Goal: Task Accomplishment & Management: Manage account settings

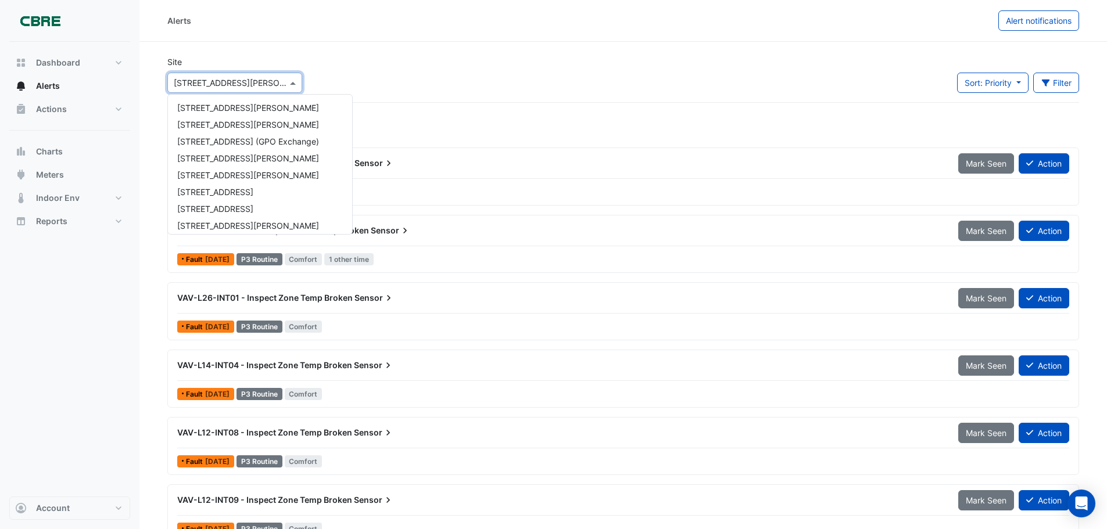
click at [243, 78] on input "text" at bounding box center [223, 83] width 99 height 12
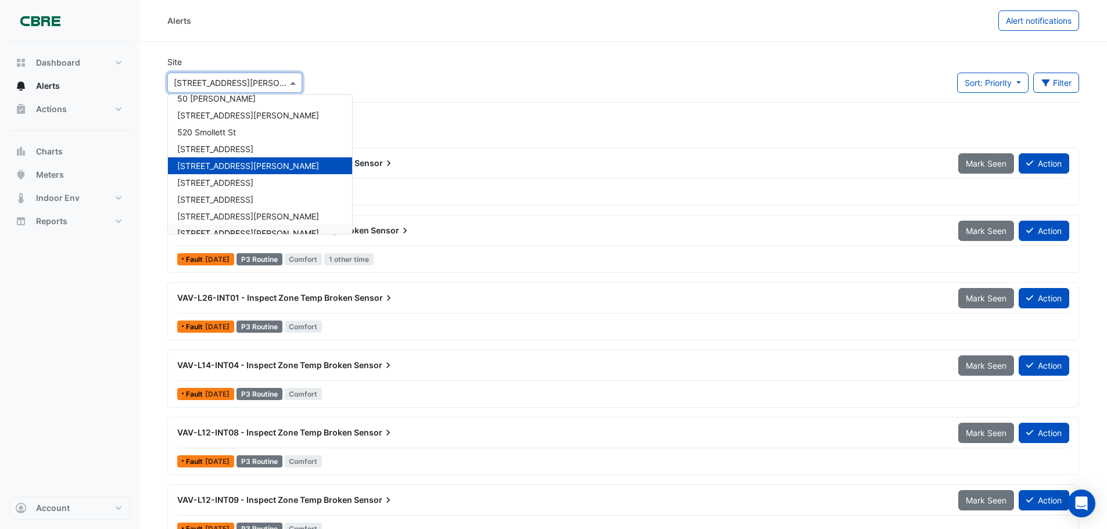
scroll to position [604, 0]
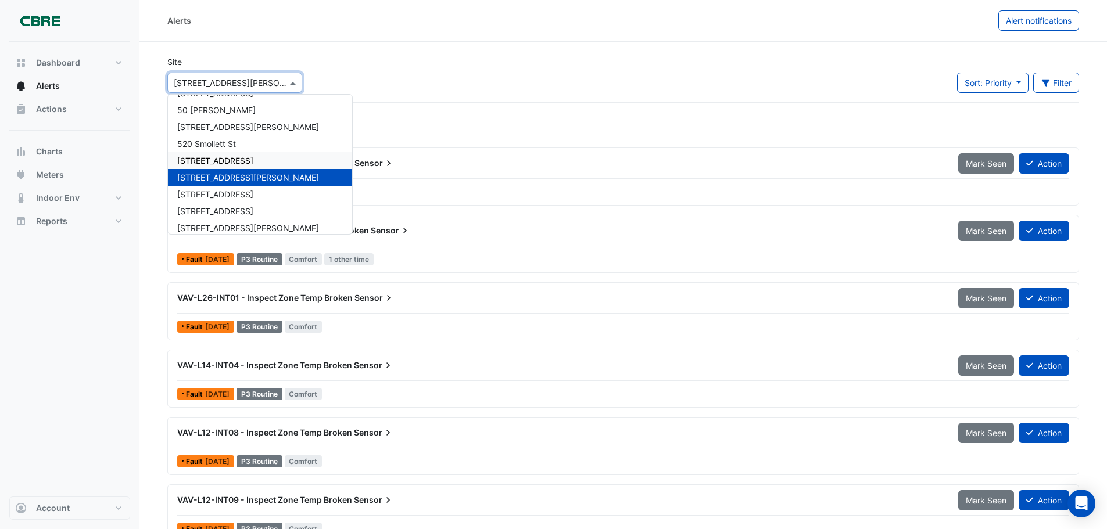
click at [203, 164] on span "[STREET_ADDRESS]" at bounding box center [215, 161] width 76 height 10
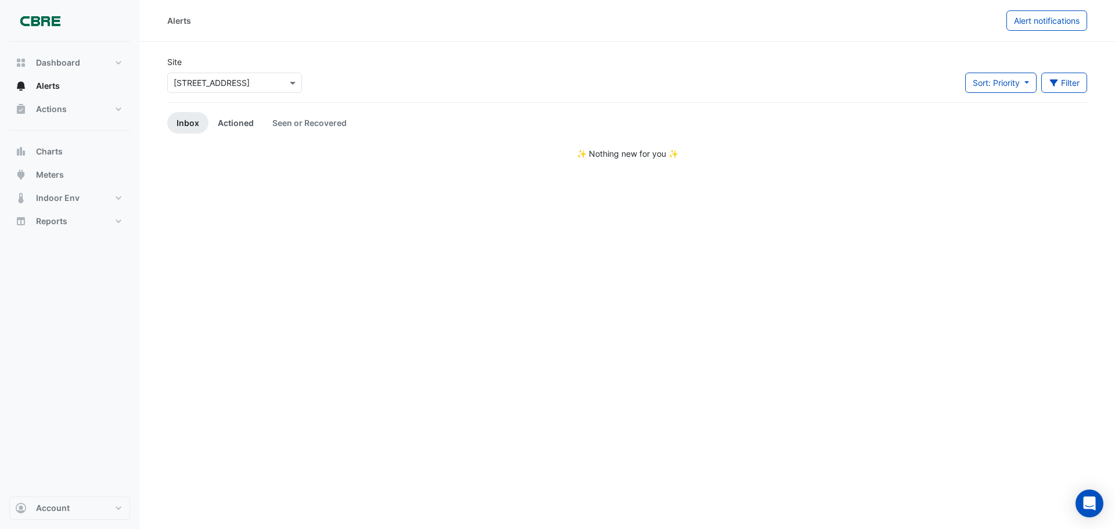
click at [228, 119] on link "Actioned" at bounding box center [236, 122] width 55 height 21
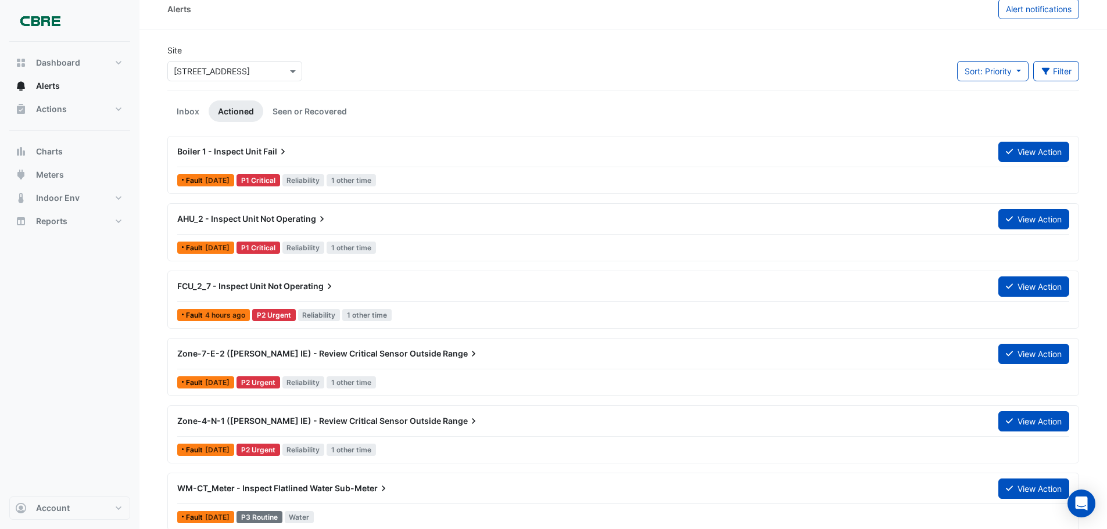
scroll to position [12, 0]
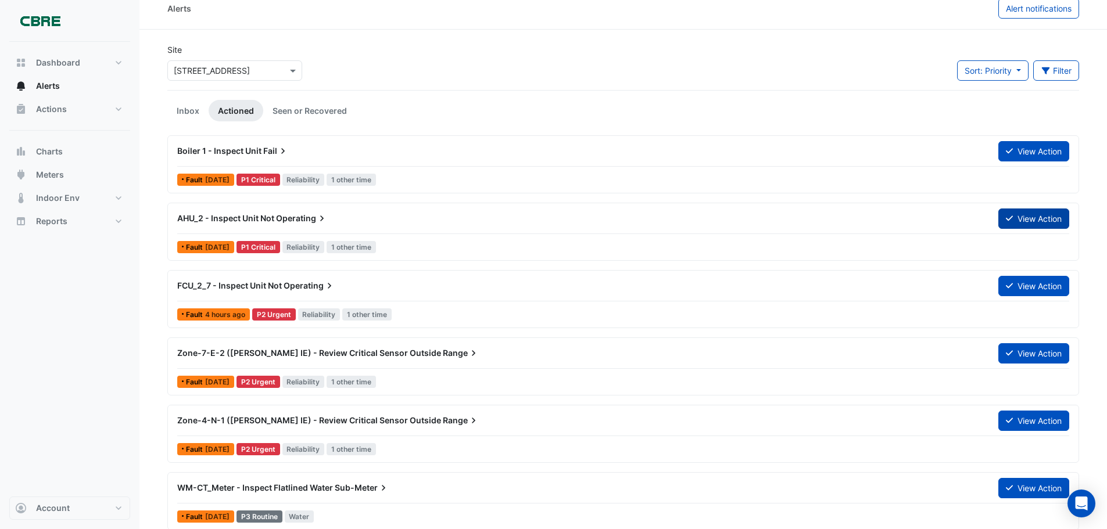
click at [1007, 222] on icon at bounding box center [1009, 218] width 7 height 8
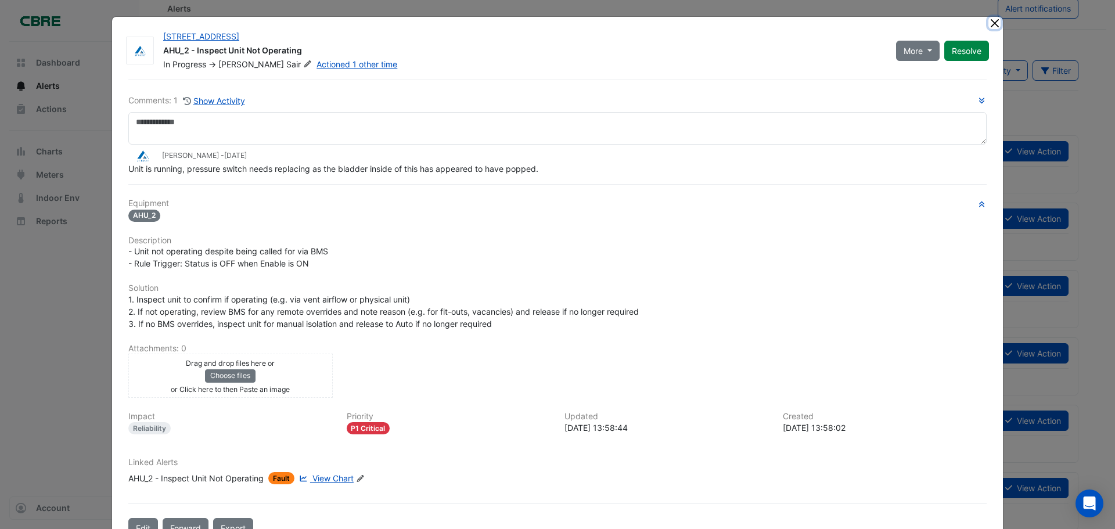
click at [991, 19] on button "Close" at bounding box center [995, 23] width 12 height 12
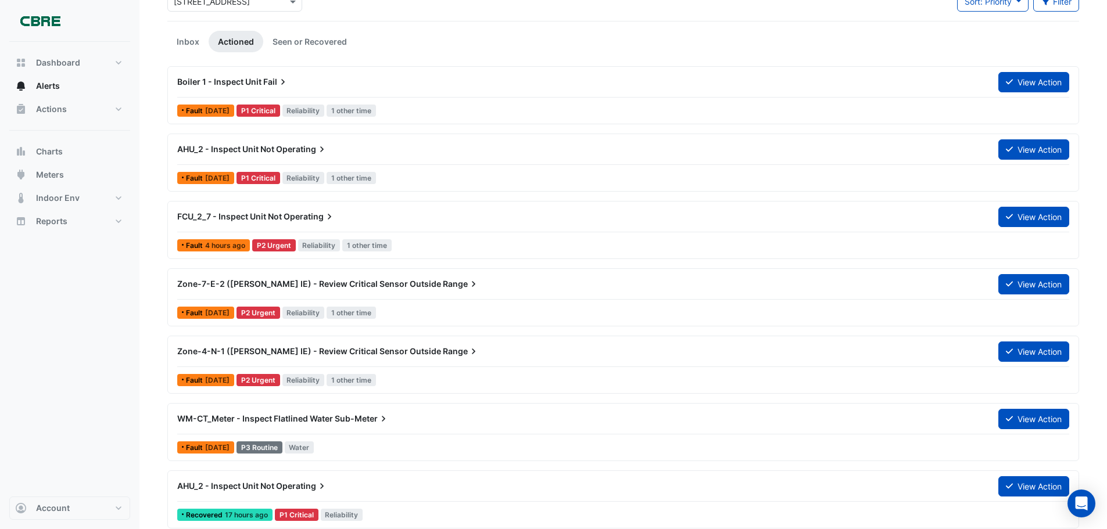
scroll to position [0, 0]
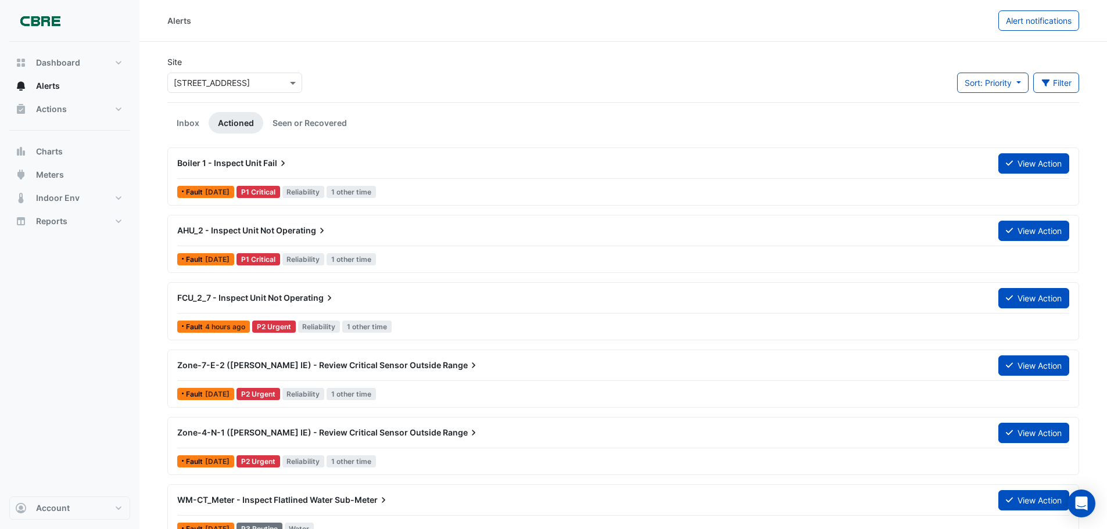
click at [94, 267] on div "Dashboard Portfolio Ratings Performance Alerts Actions Site Manager Charts" at bounding box center [69, 269] width 121 height 455
click at [187, 123] on link "Inbox" at bounding box center [187, 122] width 41 height 21
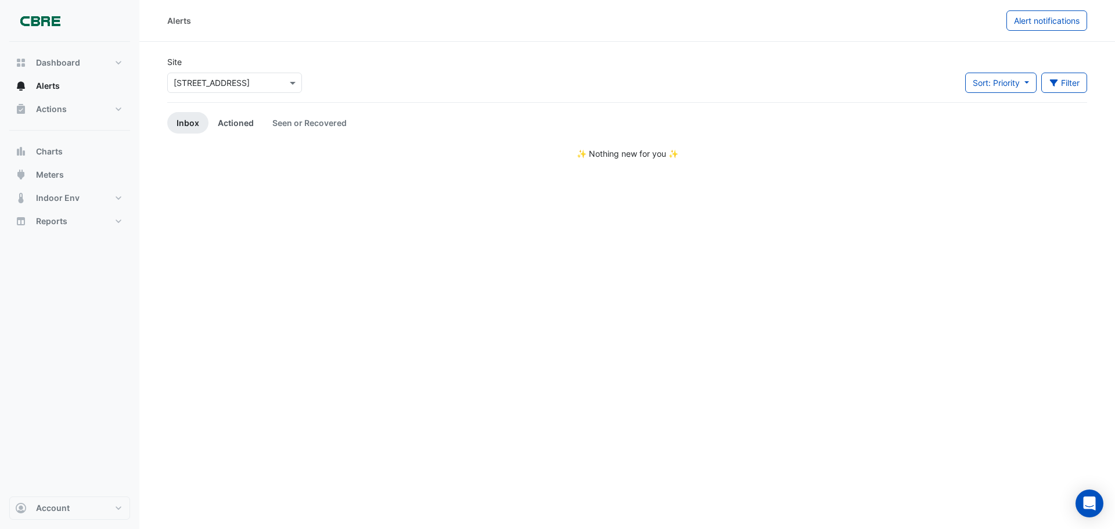
click at [240, 125] on link "Actioned" at bounding box center [236, 122] width 55 height 21
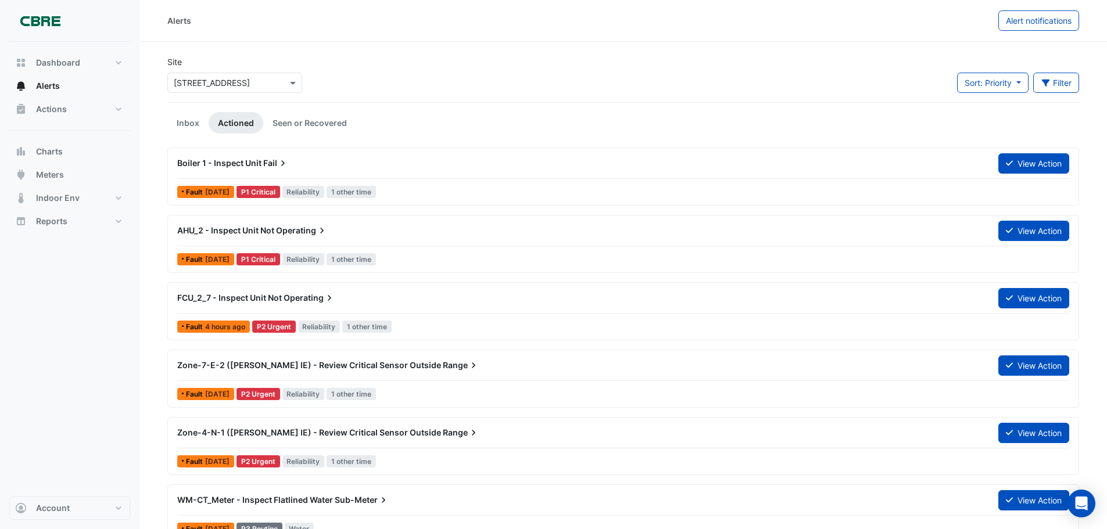
click at [874, 131] on ul "Inbox Actioned Seen or Recovered" at bounding box center [623, 122] width 912 height 21
click at [48, 109] on span "Actions" at bounding box center [51, 109] width 31 height 12
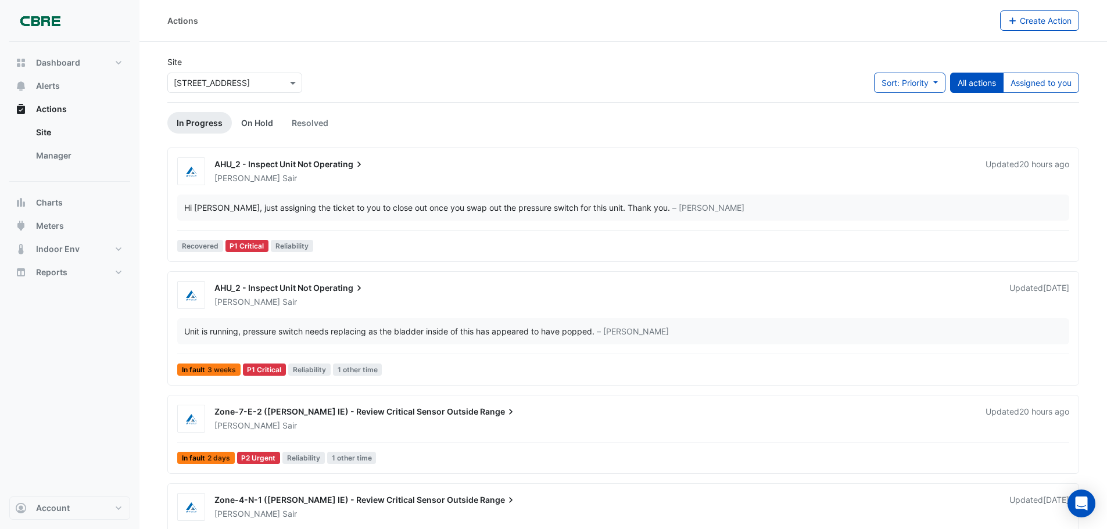
click at [253, 123] on link "On Hold" at bounding box center [257, 122] width 51 height 21
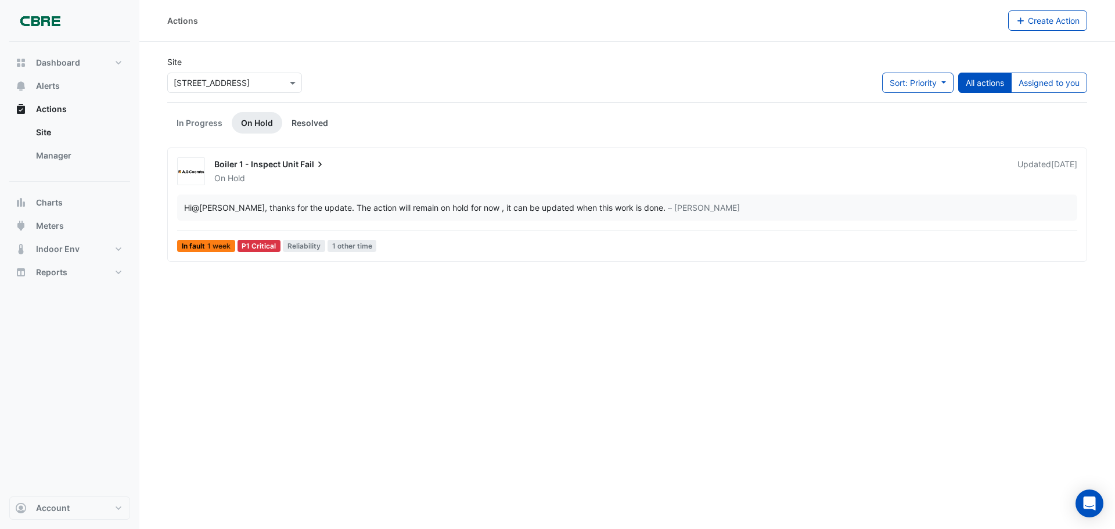
click at [304, 123] on link "Resolved" at bounding box center [309, 122] width 55 height 21
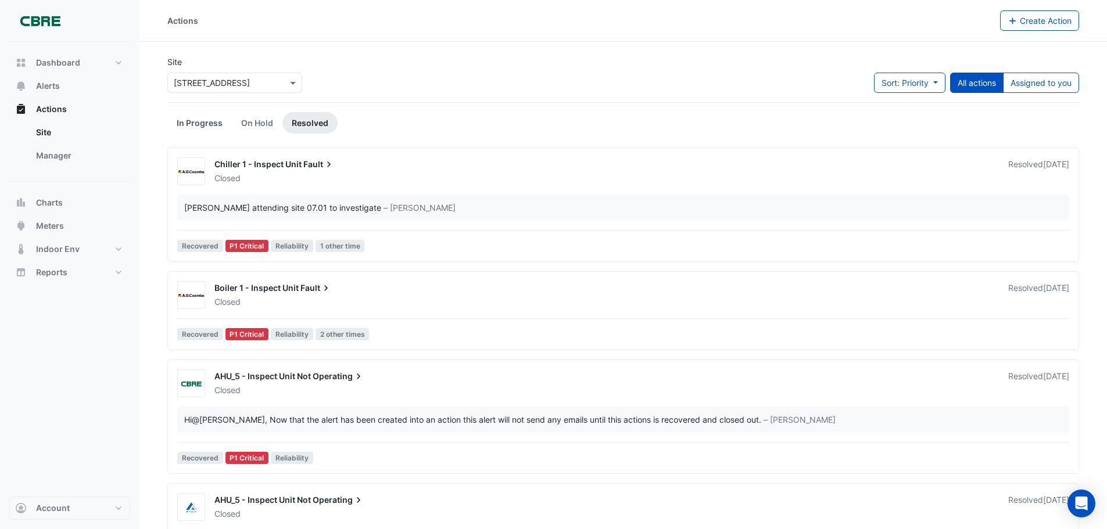
click at [207, 124] on link "In Progress" at bounding box center [199, 122] width 64 height 21
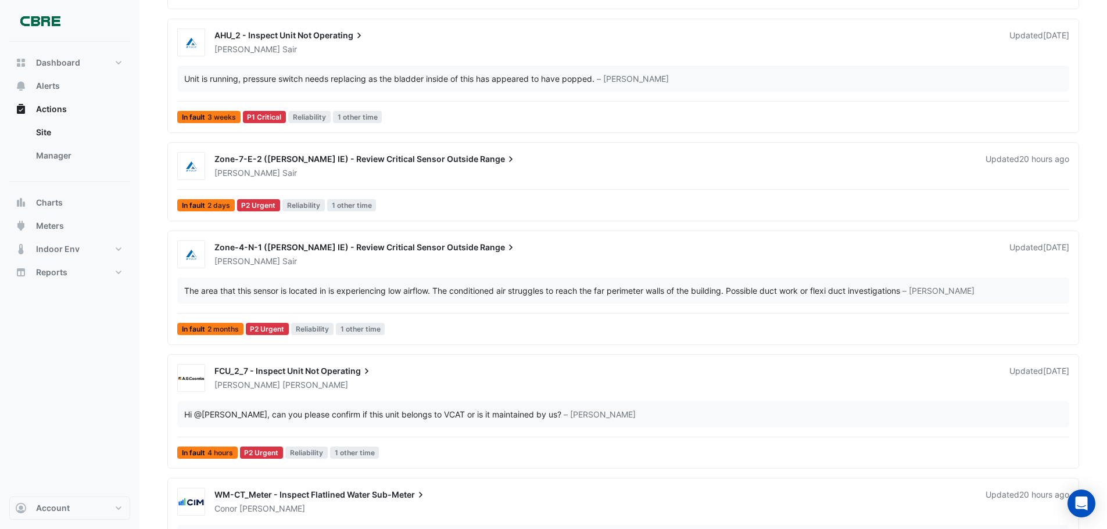
scroll to position [252, 0]
click at [266, 155] on span "Zone-7-E-2 ([PERSON_NAME] IE) - Review Critical Sensor Outside" at bounding box center [346, 160] width 264 height 10
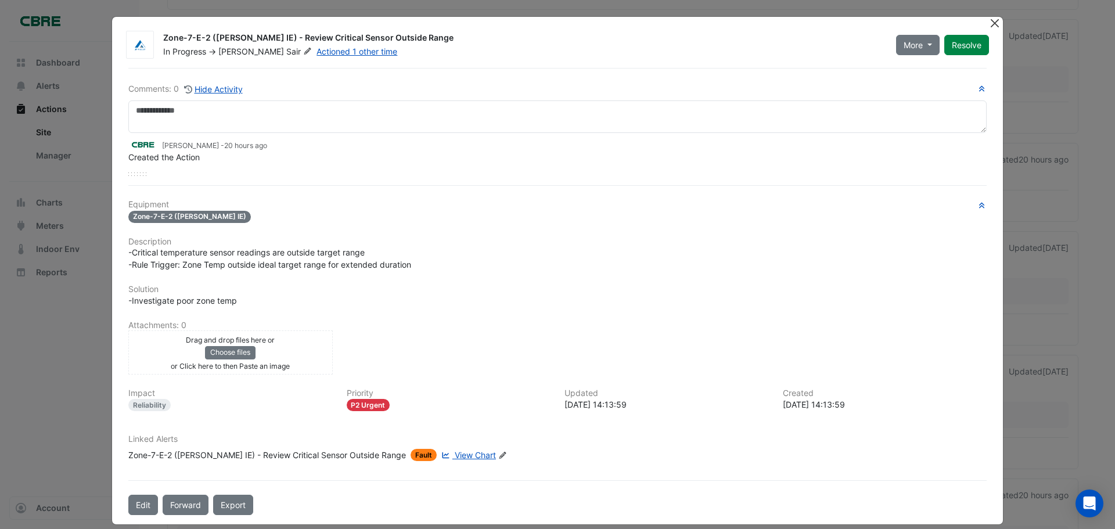
click at [991, 20] on button "Close" at bounding box center [995, 23] width 12 height 12
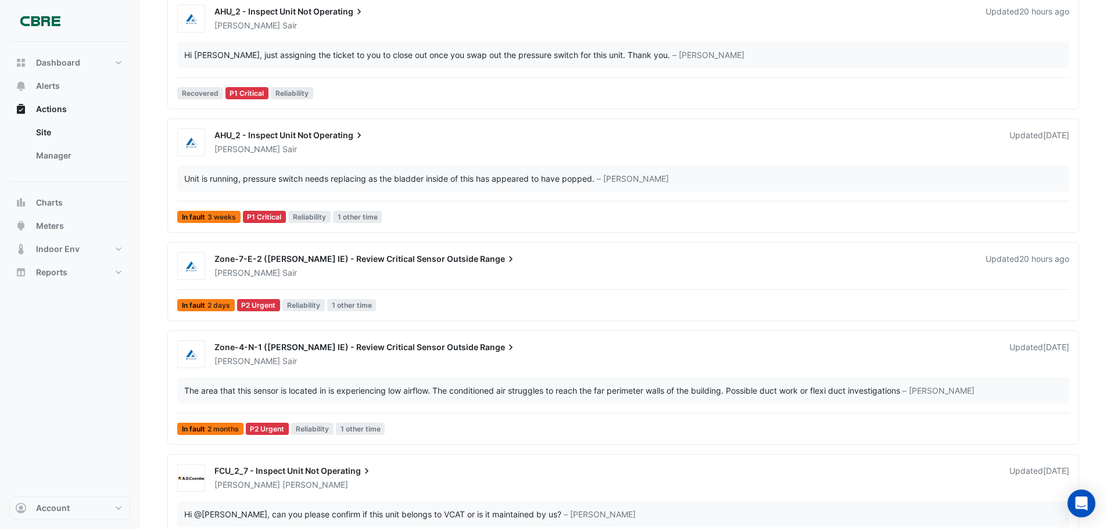
scroll to position [152, 0]
click at [156, 340] on section "Site Select a Site × [STREET_ADDRESS] Sort: Priority Priority Updated All actio…" at bounding box center [622, 291] width 967 height 803
click at [163, 368] on section "Site Select a Site × [STREET_ADDRESS] Sort: Priority Priority Updated All actio…" at bounding box center [622, 291] width 967 height 803
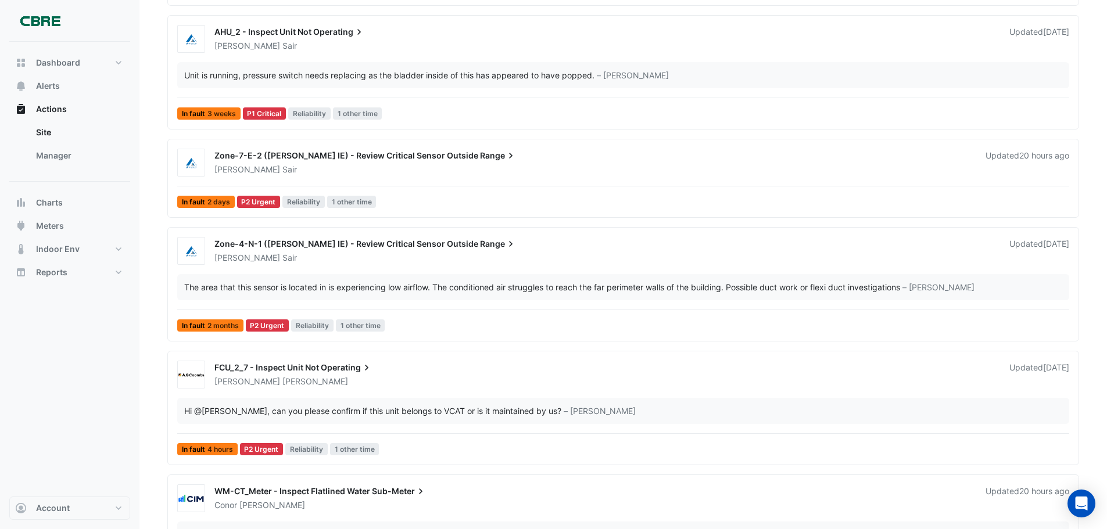
scroll to position [257, 0]
click at [282, 261] on span "Sair" at bounding box center [289, 258] width 15 height 12
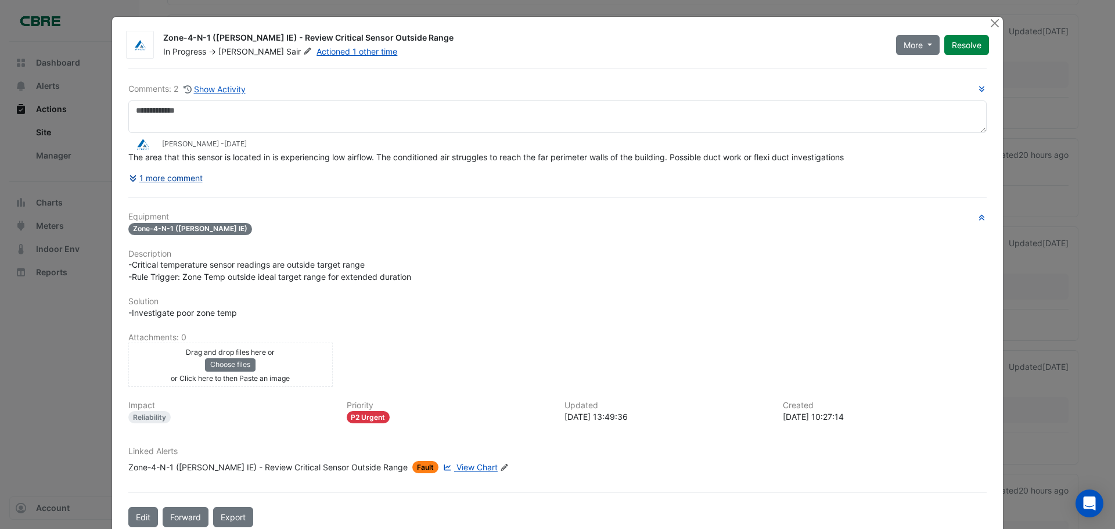
click at [177, 182] on button "1 more comment" at bounding box center [165, 178] width 75 height 20
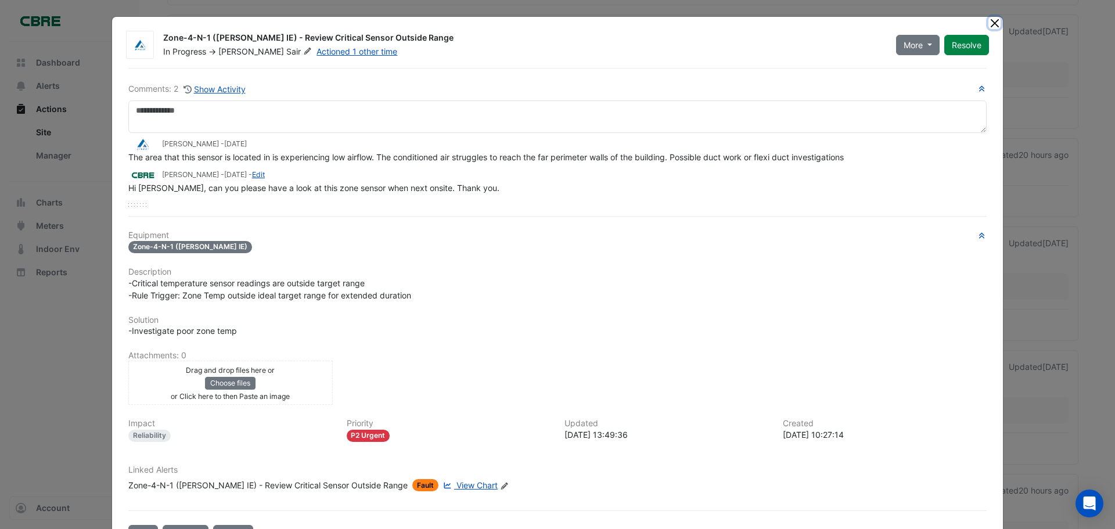
click at [990, 23] on button "Close" at bounding box center [995, 23] width 12 height 12
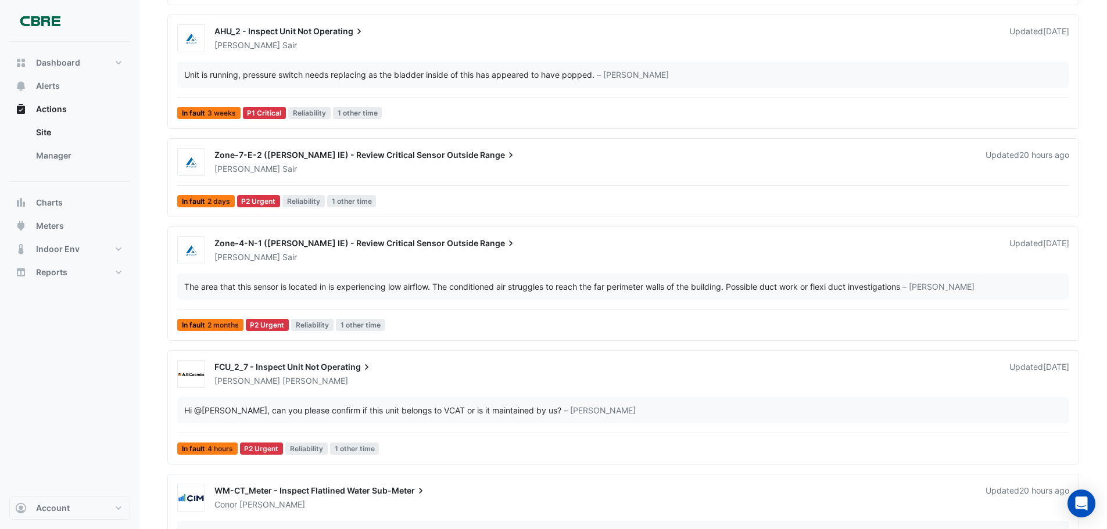
click at [583, 134] on div "AHU_2 - Inspect Unit Not Operating [PERSON_NAME] Updated 20 hours ago Hi [PERSO…" at bounding box center [623, 244] width 912 height 707
